Goal: Navigation & Orientation: Find specific page/section

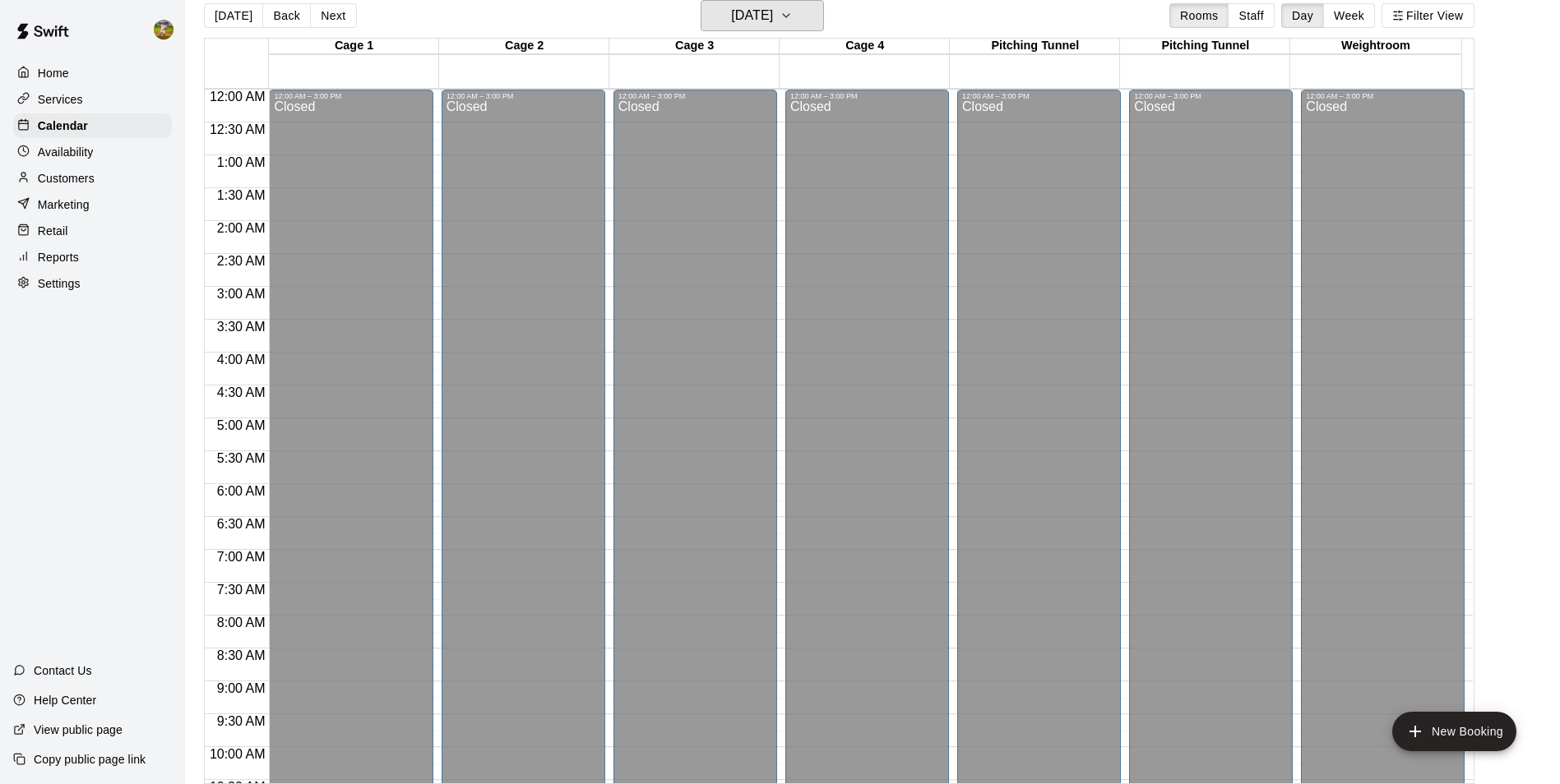
scroll to position [886, 0]
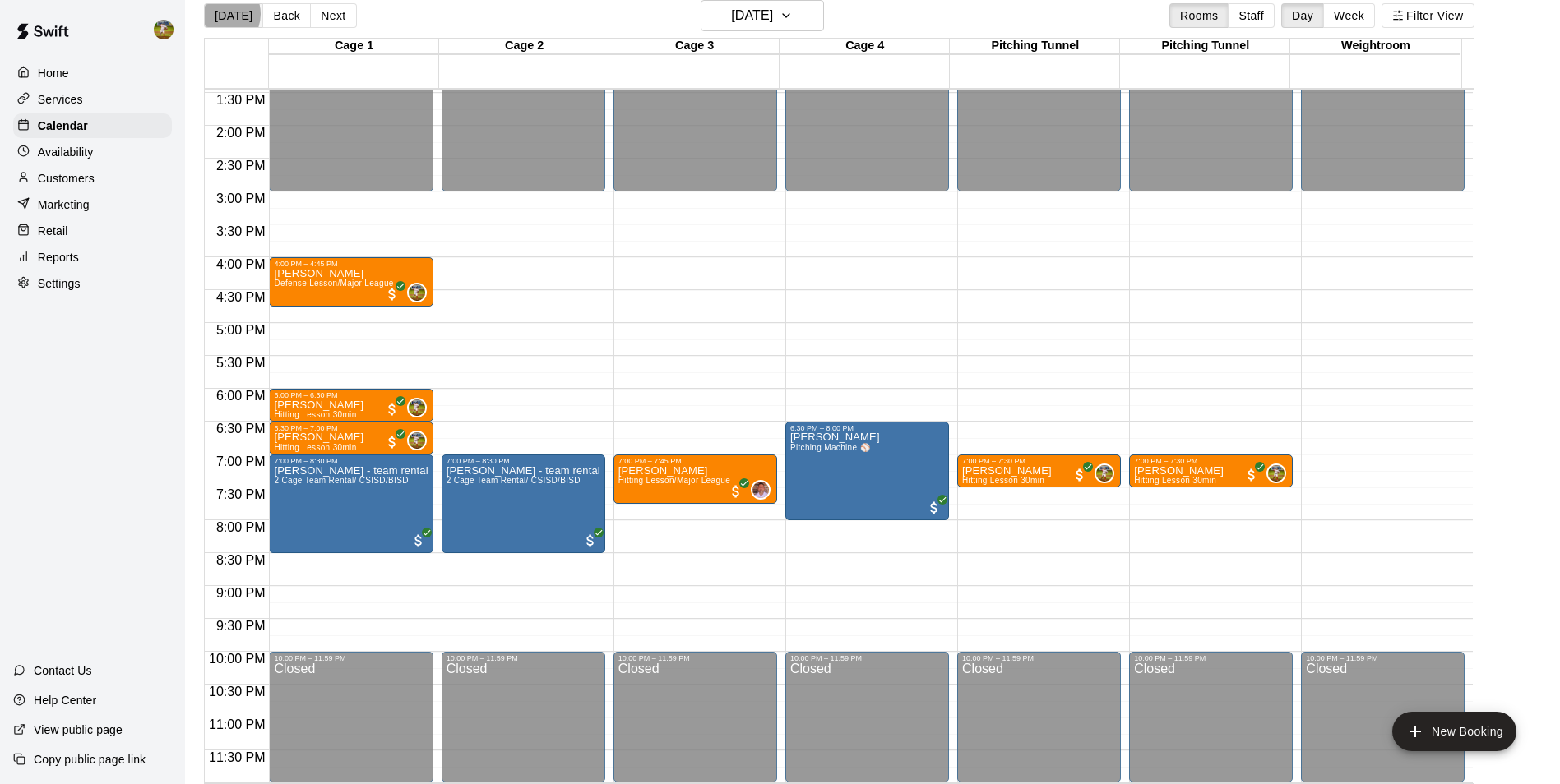
click at [221, 14] on button "Today" at bounding box center [233, 15] width 59 height 24
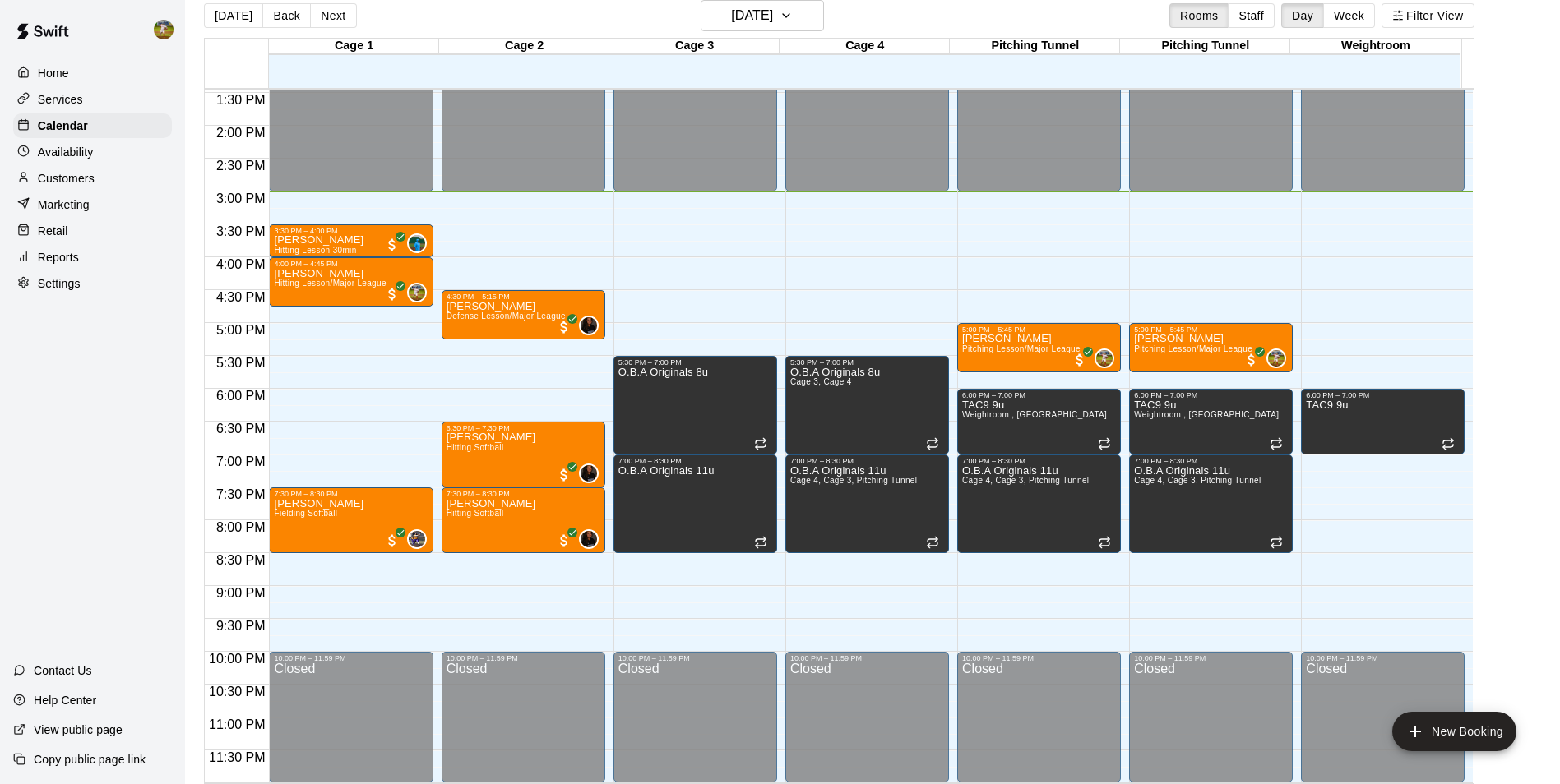
click at [85, 195] on div "Home Services Calendar Availability Customers Marketing Retail Reports Settings" at bounding box center [93, 178] width 185 height 239
click at [88, 185] on p "Customers" at bounding box center [66, 178] width 57 height 17
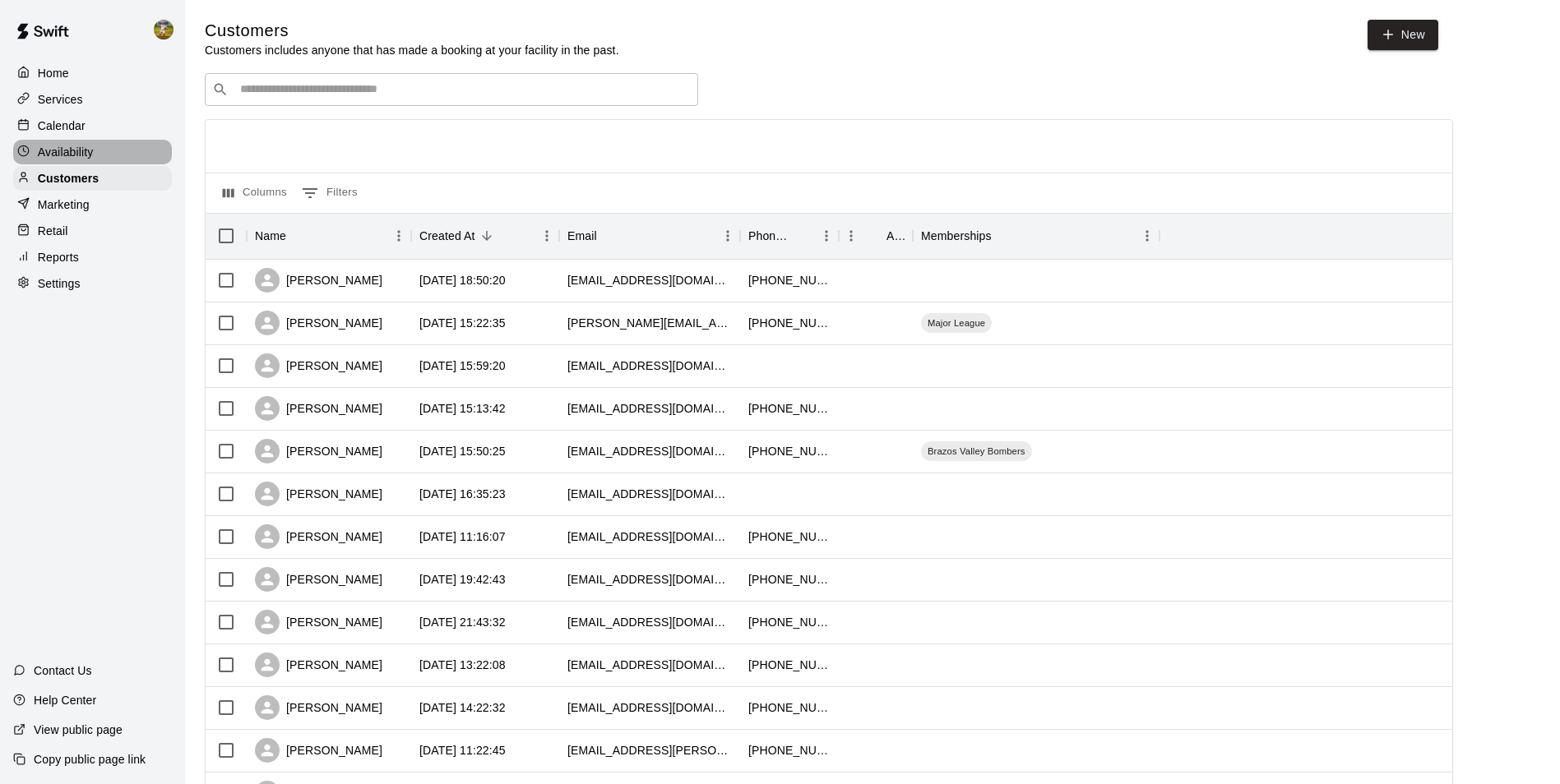
click at [93, 156] on p "Availability" at bounding box center [65, 152] width 56 height 17
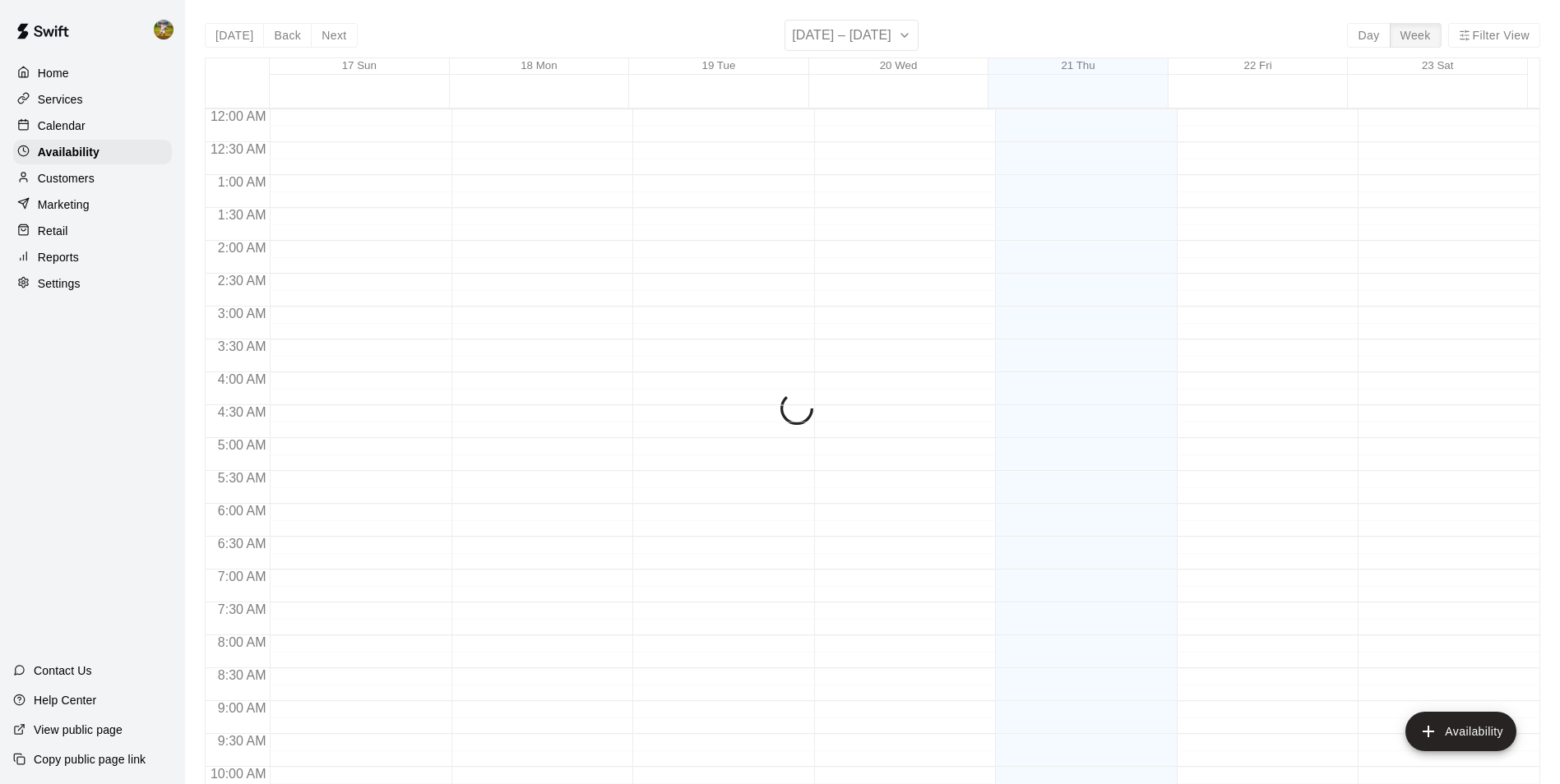
scroll to position [885, 0]
click at [92, 128] on div "Calendar" at bounding box center [93, 125] width 159 height 24
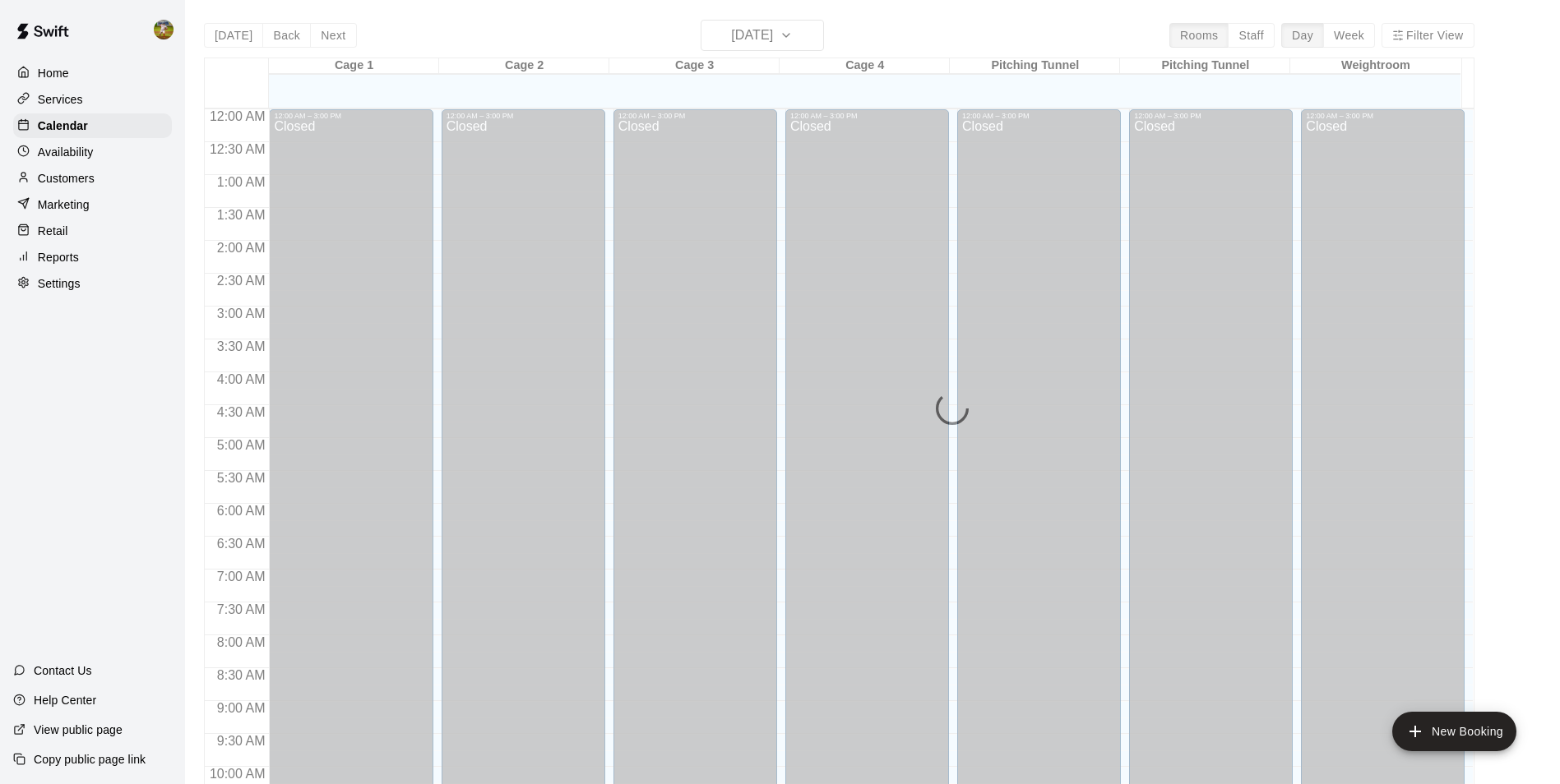
scroll to position [836, 0]
